Goal: Task Accomplishment & Management: Manage account settings

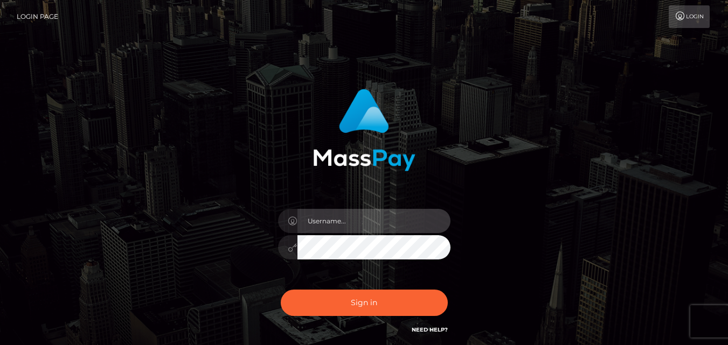
click at [336, 219] on input "text" at bounding box center [373, 221] width 153 height 24
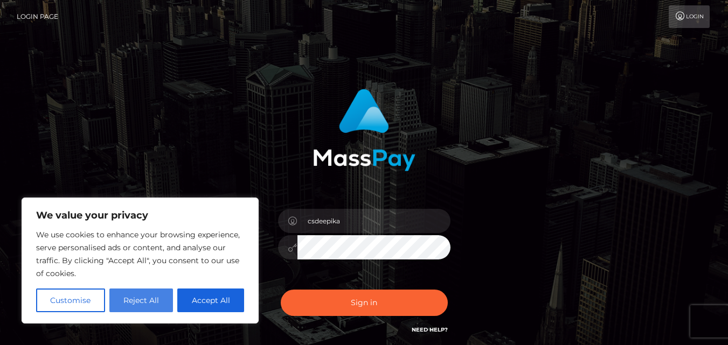
click at [163, 303] on button "Reject All" at bounding box center [141, 301] width 64 height 24
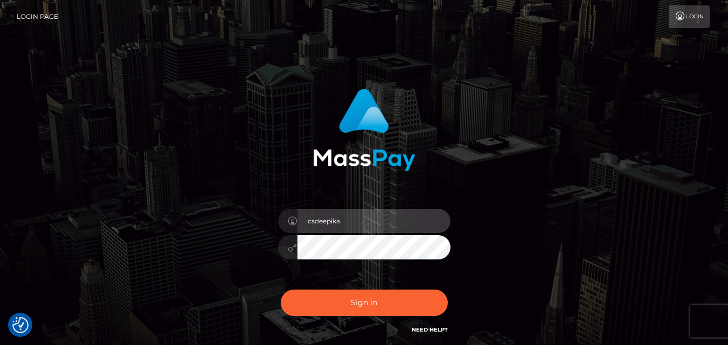
click at [374, 218] on input "csdeepika" at bounding box center [373, 221] width 153 height 24
type input "[EMAIL_ADDRESS][DOMAIN_NAME]"
click at [281, 290] on button "Sign in" at bounding box center [364, 303] width 167 height 26
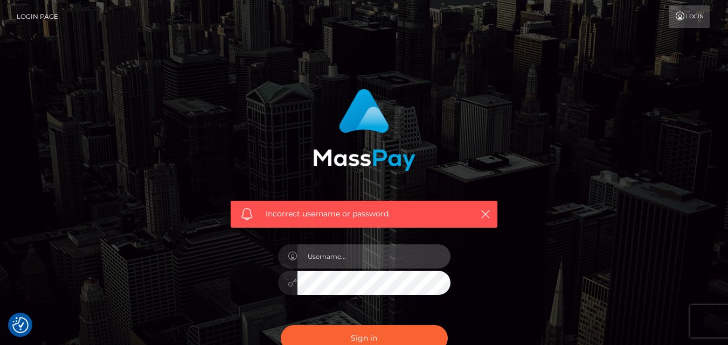
click at [359, 258] on input "text" at bounding box center [373, 257] width 153 height 24
type input "[EMAIL_ADDRESS][DOMAIN_NAME]"
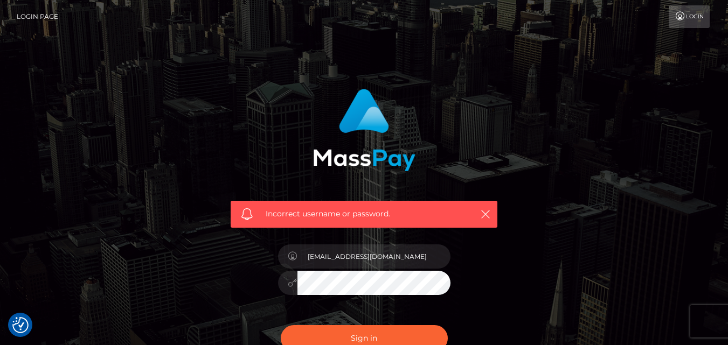
click at [281, 325] on button "Sign in" at bounding box center [364, 338] width 167 height 26
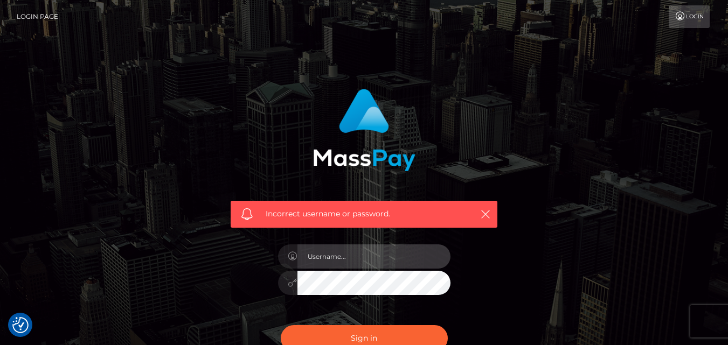
click at [375, 253] on input "text" at bounding box center [373, 257] width 153 height 24
type input "csdeepika59@gmail.com"
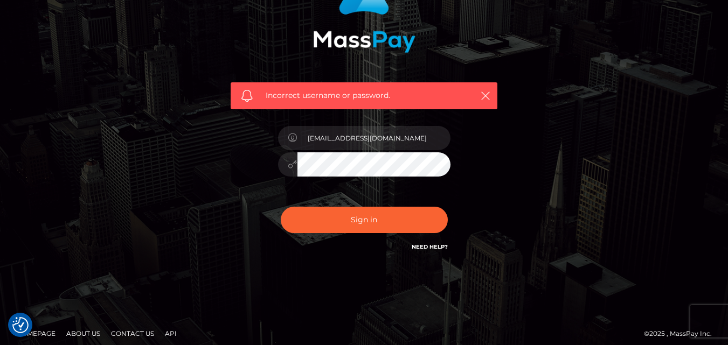
scroll to position [126, 0]
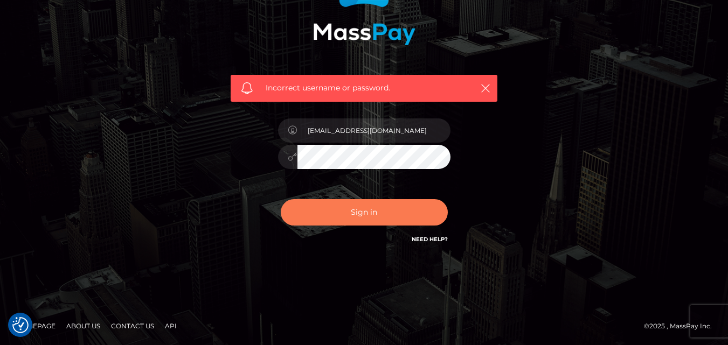
click at [376, 213] on button "Sign in" at bounding box center [364, 212] width 167 height 26
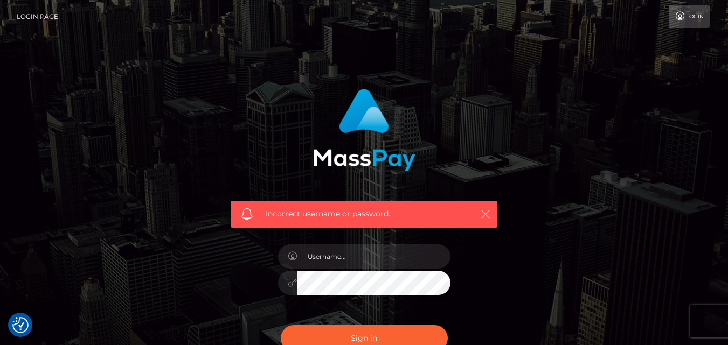
click at [485, 217] on icon "button" at bounding box center [485, 214] width 11 height 11
click at [486, 213] on icon "button" at bounding box center [485, 214] width 11 height 11
click at [684, 20] on link "Login" at bounding box center [688, 16] width 41 height 23
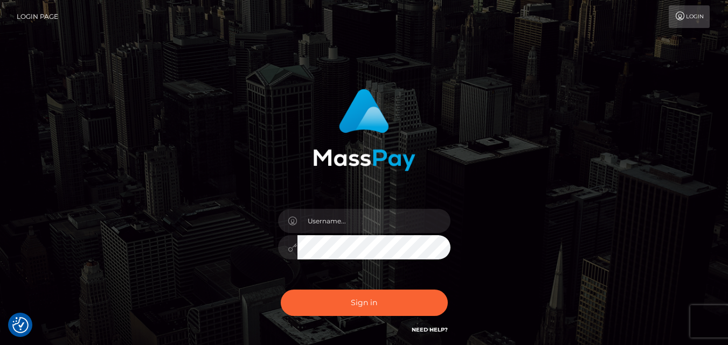
click at [369, 113] on img at bounding box center [364, 130] width 102 height 82
